Goal: Transaction & Acquisition: Purchase product/service

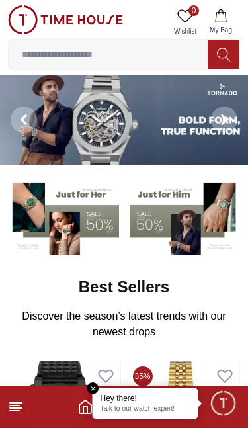
click at [108, 109] on img at bounding box center [124, 120] width 248 height 90
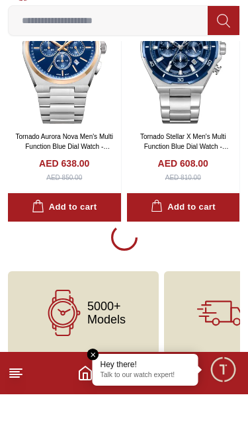
scroll to position [2638, 0]
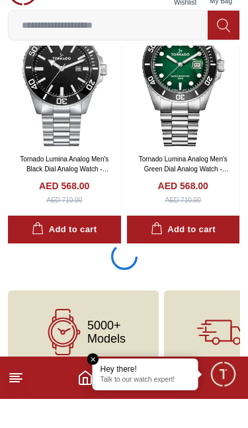
scroll to position [7583, 0]
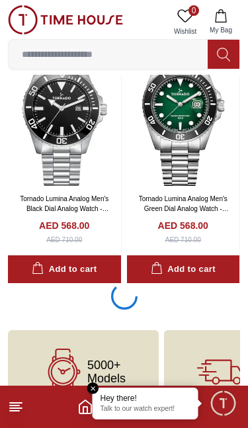
scroll to position [7583, 0]
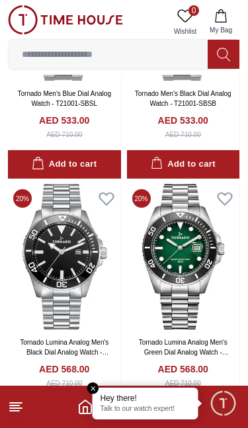
scroll to position [7585, 0]
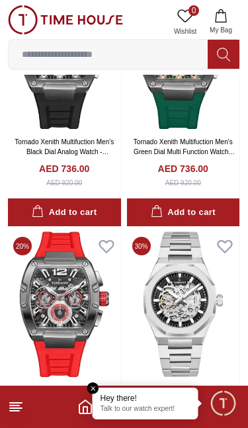
scroll to position [17557, 0]
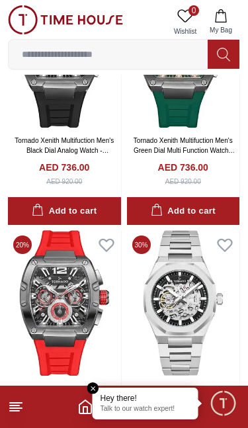
click at [63, 230] on img at bounding box center [64, 302] width 113 height 145
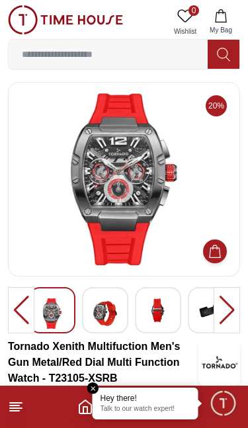
scroll to position [4, 0]
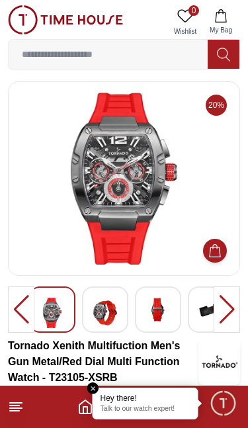
click at [120, 211] on img at bounding box center [124, 179] width 210 height 172
click at [215, 310] on div at bounding box center [227, 309] width 26 height 46
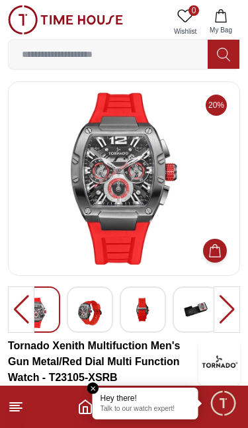
click at [219, 312] on div at bounding box center [227, 309] width 26 height 46
click at [220, 312] on div at bounding box center [227, 309] width 26 height 46
click at [216, 307] on div at bounding box center [227, 309] width 26 height 46
click at [215, 308] on div at bounding box center [227, 309] width 26 height 46
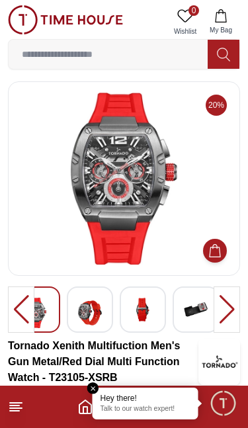
click at [92, 309] on img at bounding box center [90, 313] width 24 height 30
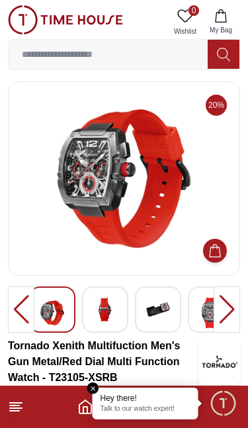
click at [160, 311] on img at bounding box center [158, 310] width 24 height 24
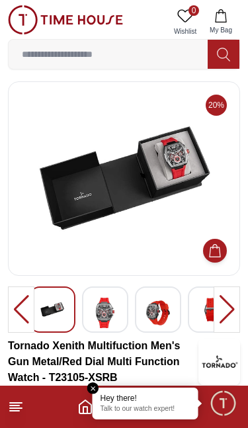
click at [166, 314] on img at bounding box center [158, 313] width 24 height 30
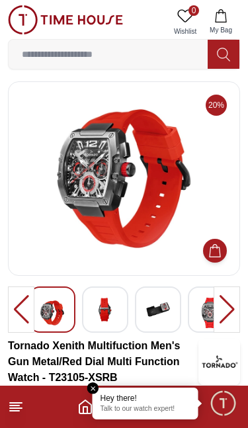
click at [165, 313] on img at bounding box center [158, 310] width 24 height 24
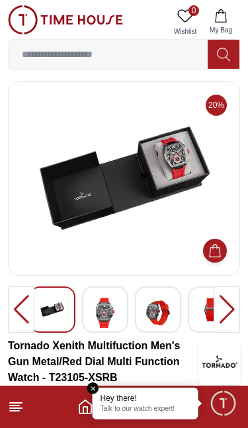
click at [169, 313] on img at bounding box center [158, 313] width 24 height 30
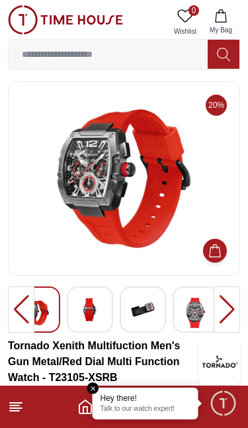
click at [206, 309] on img at bounding box center [196, 313] width 24 height 30
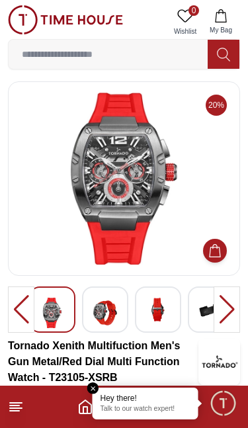
click at [47, 302] on img at bounding box center [52, 313] width 24 height 30
click at [114, 316] on img at bounding box center [105, 313] width 24 height 30
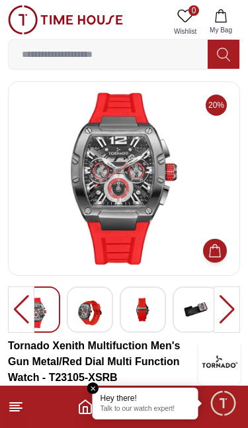
click at [138, 312] on img at bounding box center [143, 310] width 24 height 24
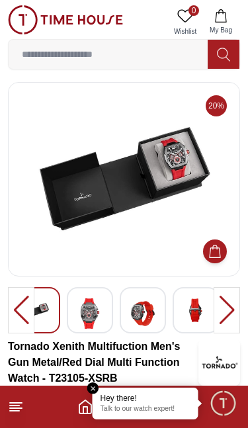
scroll to position [1, 0]
